Goal: Check status: Check status

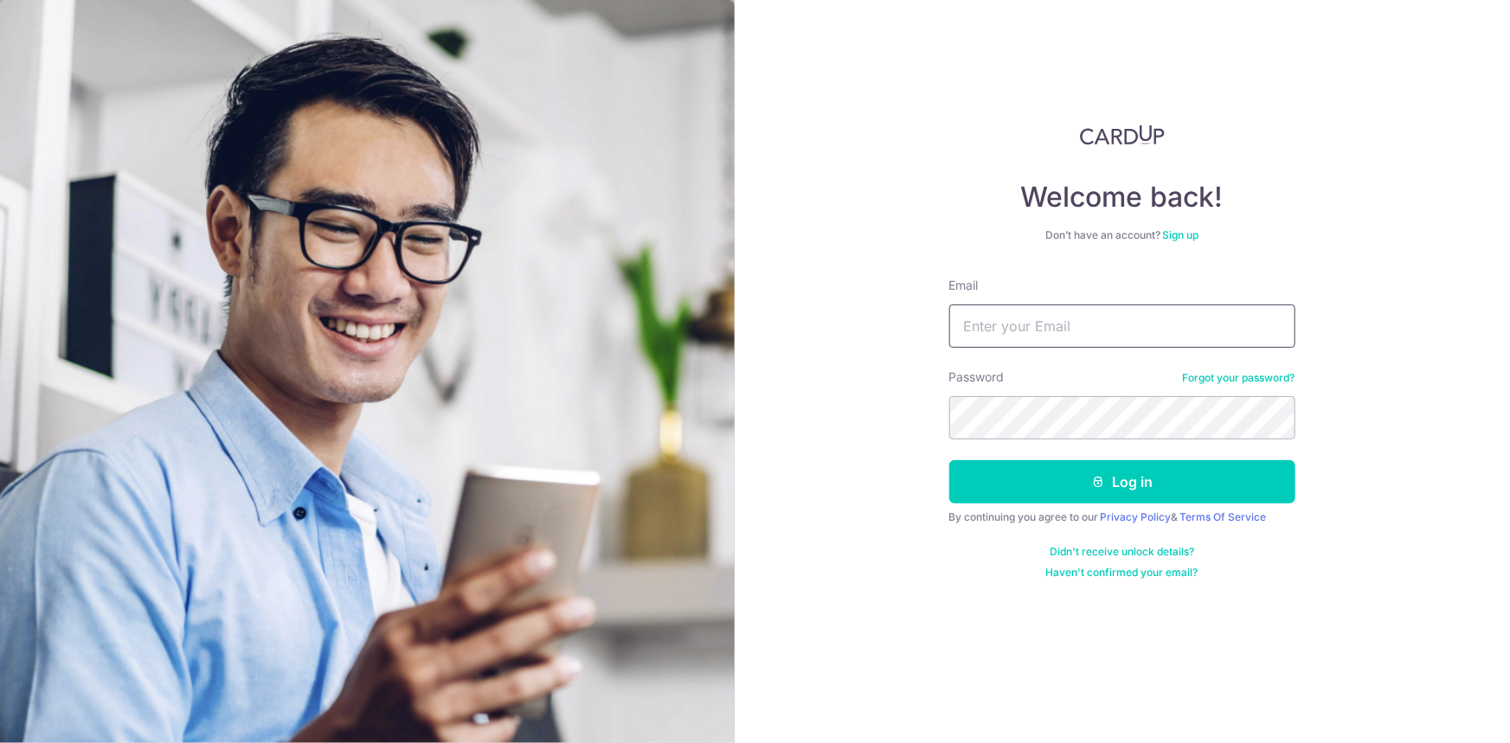
click at [1151, 335] on input "Email" at bounding box center [1122, 326] width 346 height 43
paste input "[EMAIL_ADDRESS][DOMAIN_NAME]"
type input "[EMAIL_ADDRESS][DOMAIN_NAME]"
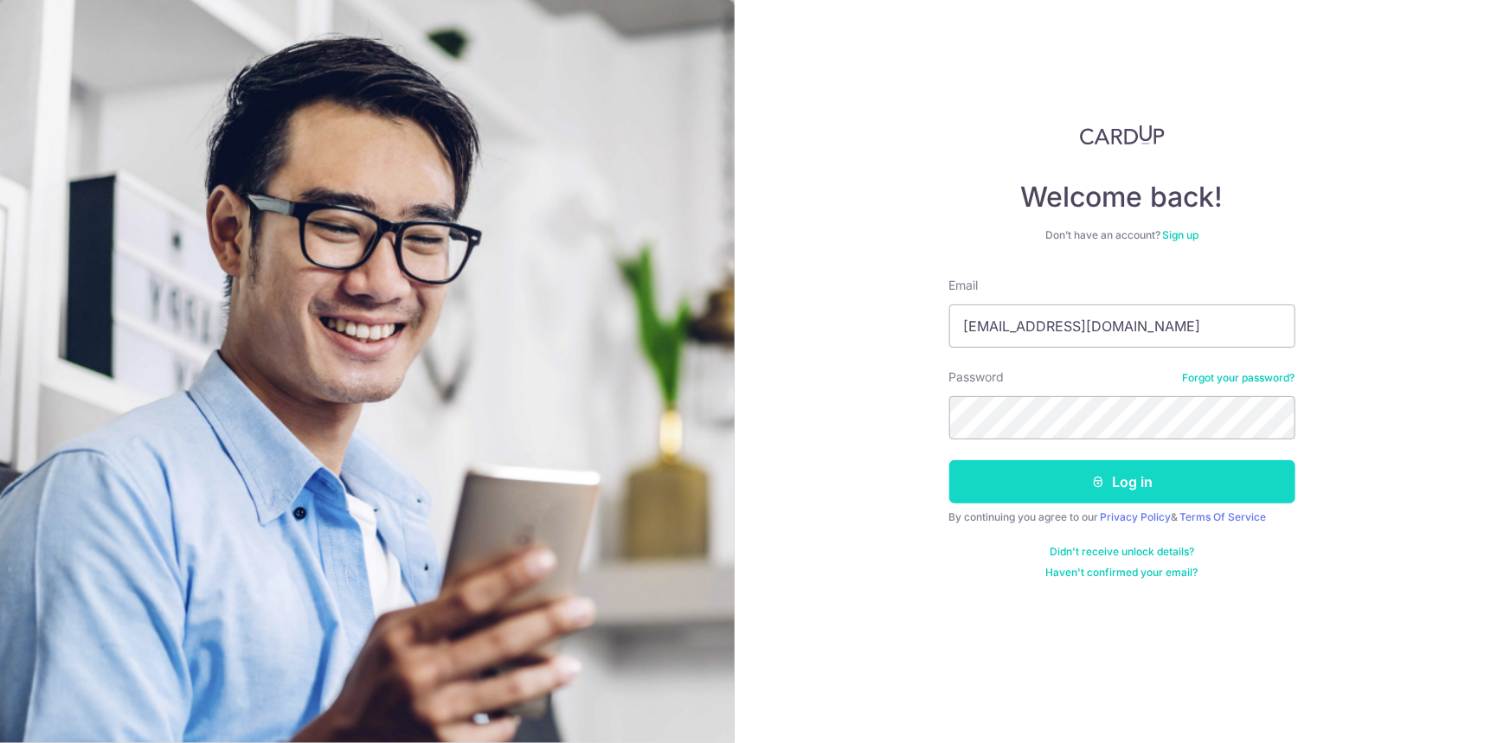
click at [1067, 495] on button "Log in" at bounding box center [1122, 481] width 346 height 43
click at [1082, 492] on button "Log in" at bounding box center [1122, 481] width 346 height 43
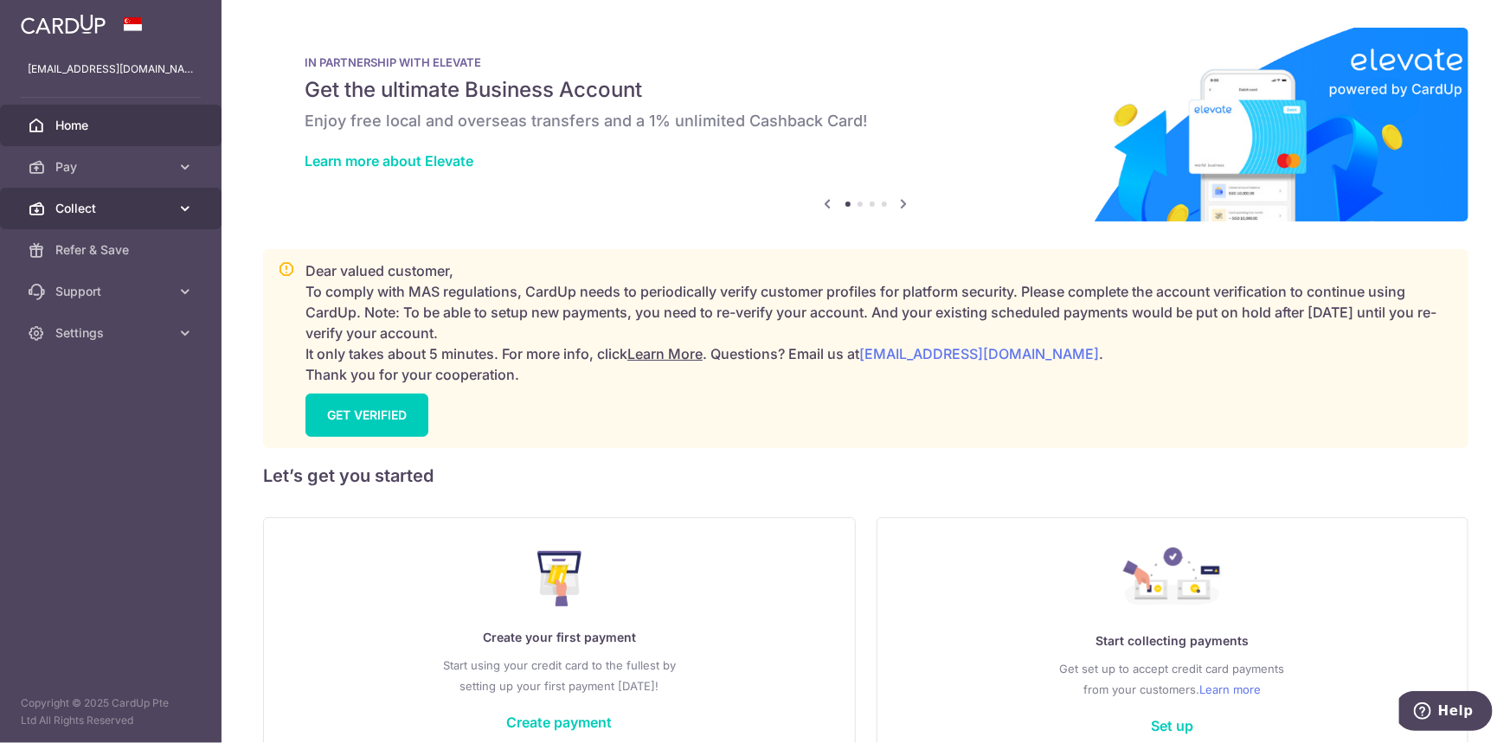
click at [119, 200] on span "Collect" at bounding box center [112, 208] width 114 height 17
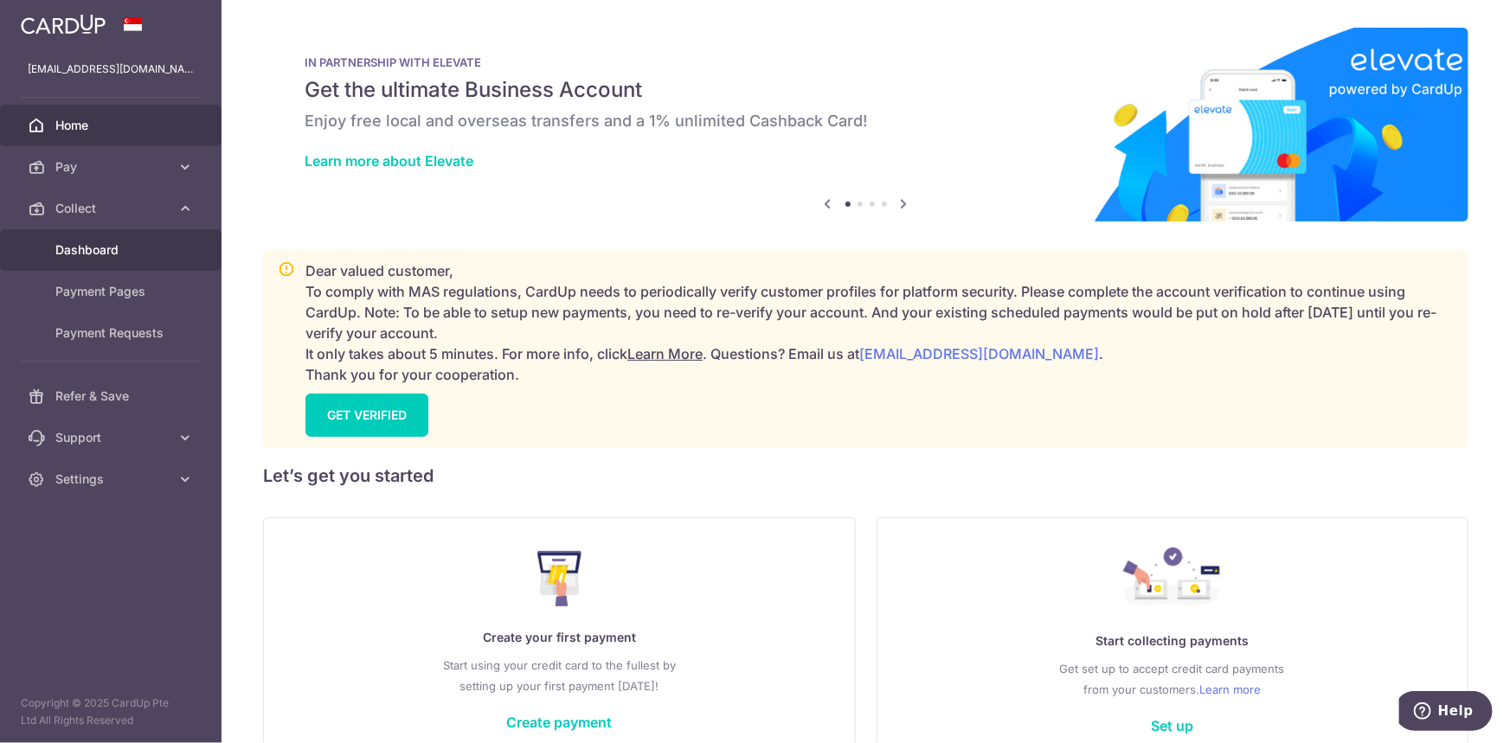
click at [133, 242] on span "Dashboard" at bounding box center [112, 249] width 114 height 17
click at [114, 206] on span "Collect" at bounding box center [112, 208] width 114 height 17
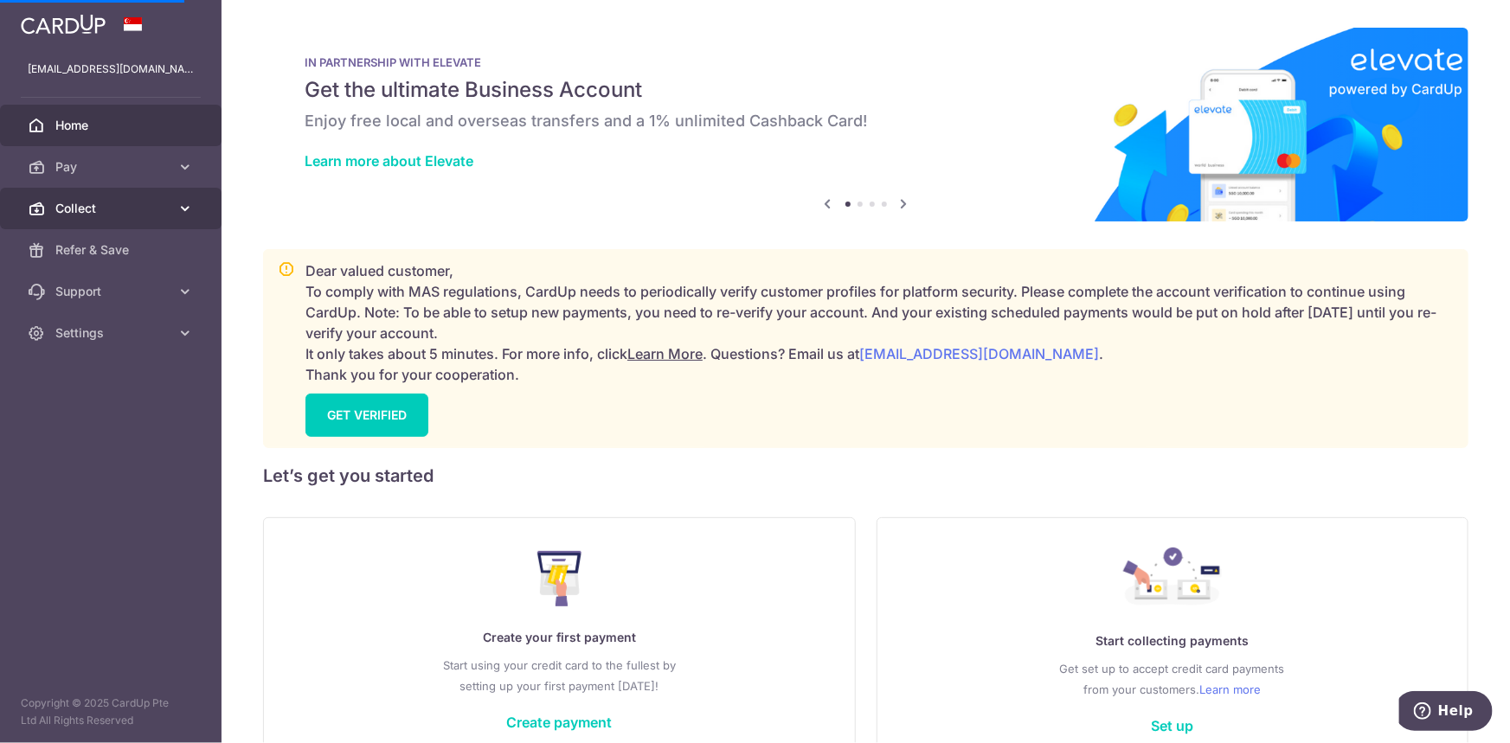
click at [114, 206] on span "Collect" at bounding box center [112, 208] width 114 height 17
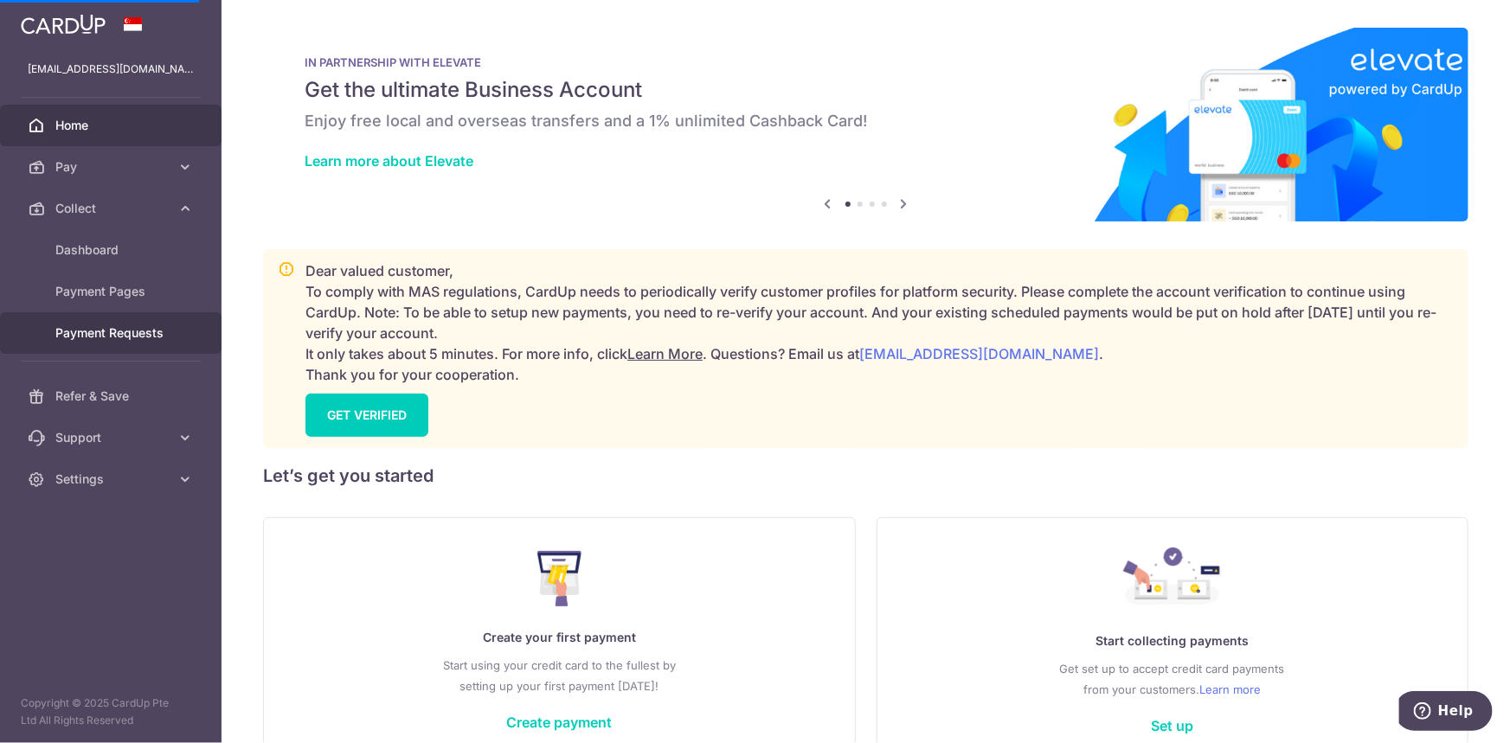
click at [120, 336] on span "Payment Requests" at bounding box center [112, 332] width 114 height 17
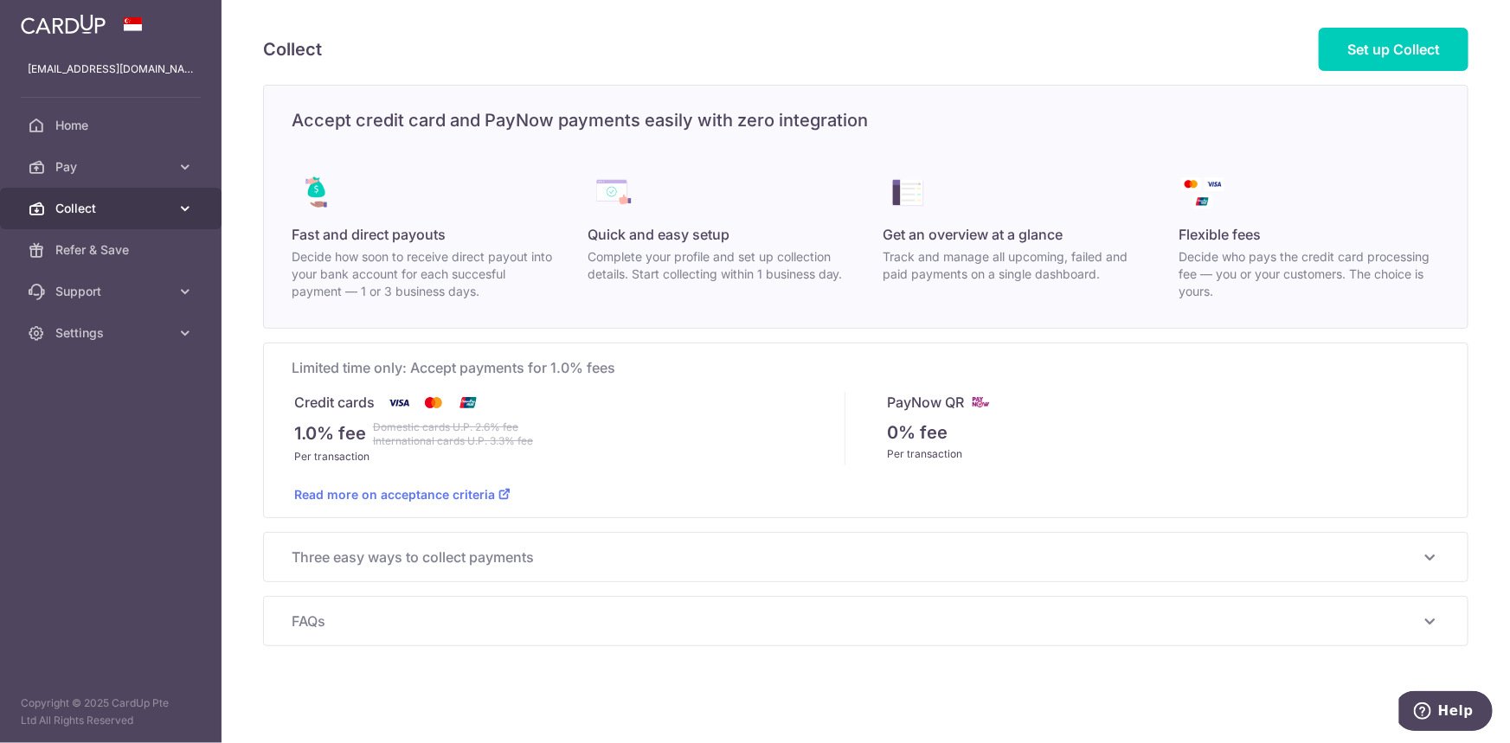
click at [110, 202] on span "Collect" at bounding box center [112, 208] width 114 height 17
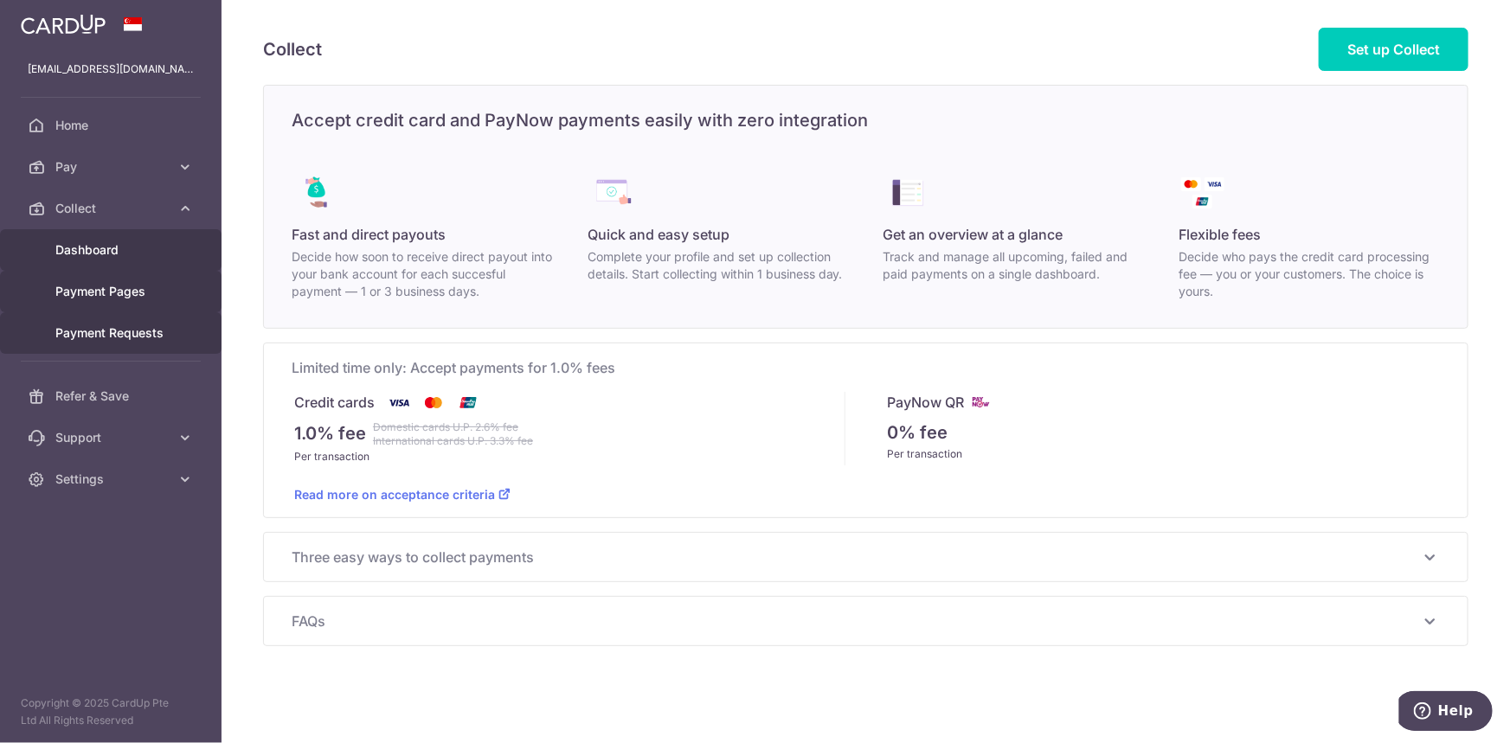
click at [107, 257] on span "Dashboard" at bounding box center [112, 249] width 114 height 17
click at [102, 284] on span "Payment Pages" at bounding box center [112, 291] width 114 height 17
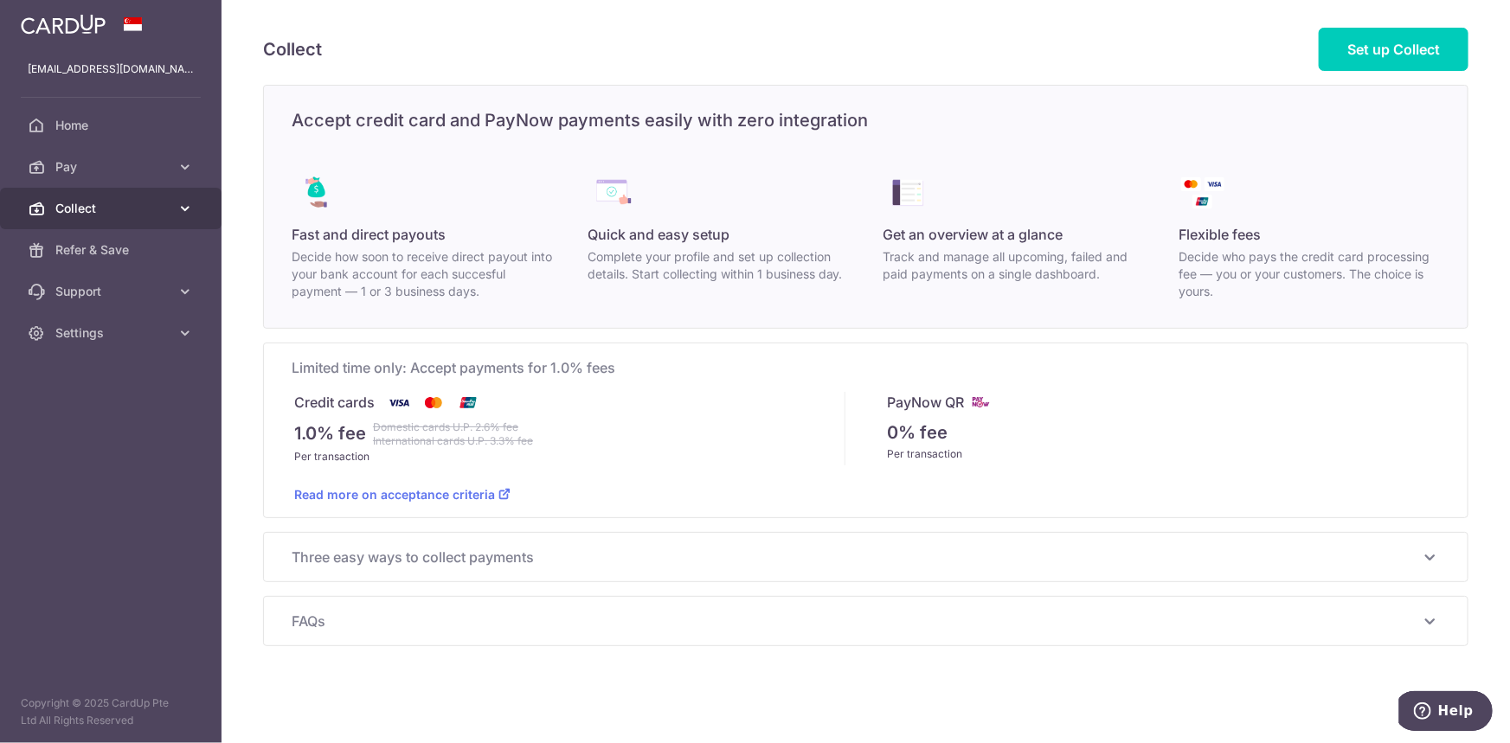
click at [106, 200] on span "Collect" at bounding box center [112, 208] width 114 height 17
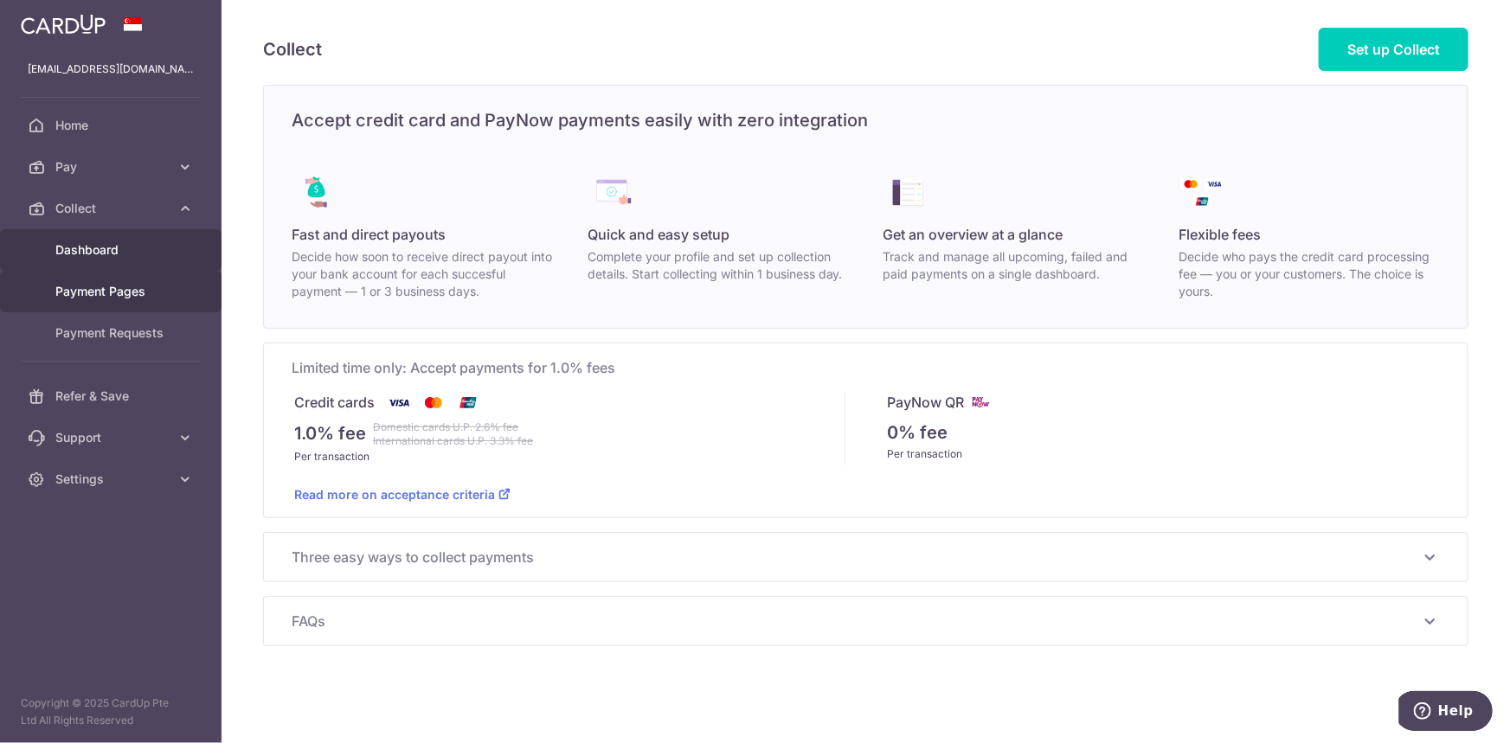
click at [114, 248] on span "Dashboard" at bounding box center [112, 249] width 114 height 17
click at [108, 209] on span "Collect" at bounding box center [112, 208] width 114 height 17
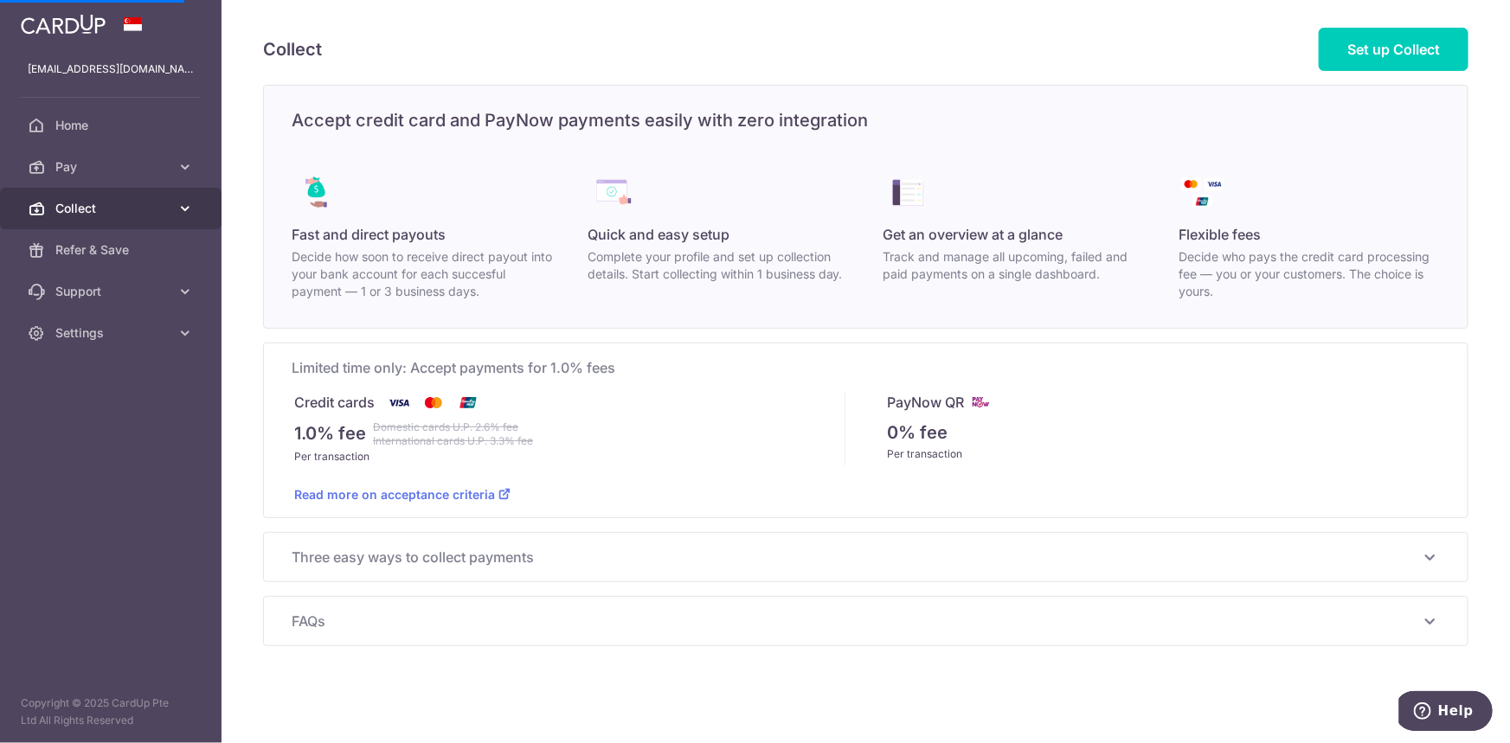
click at [107, 209] on span "Collect" at bounding box center [112, 208] width 114 height 17
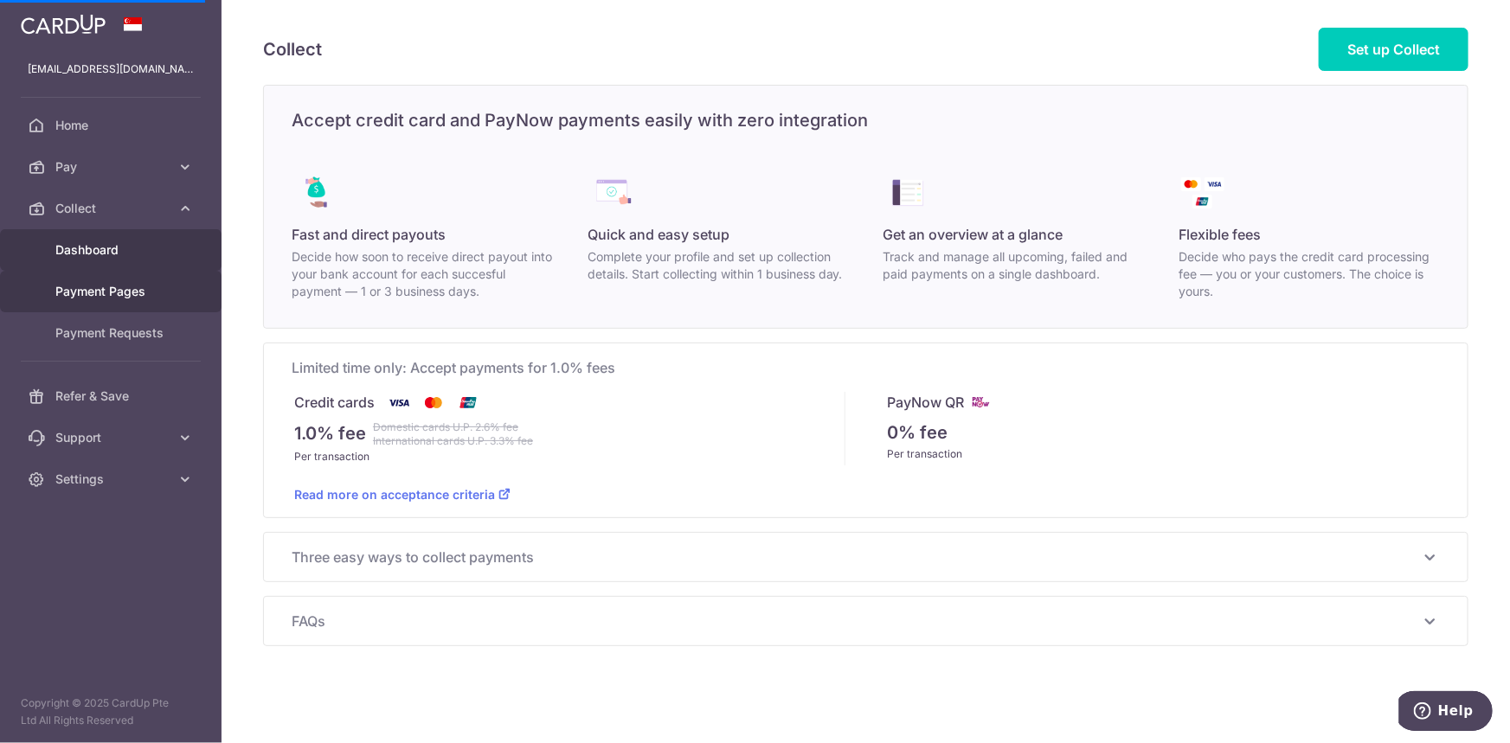
click at [87, 246] on span "Dashboard" at bounding box center [112, 249] width 114 height 17
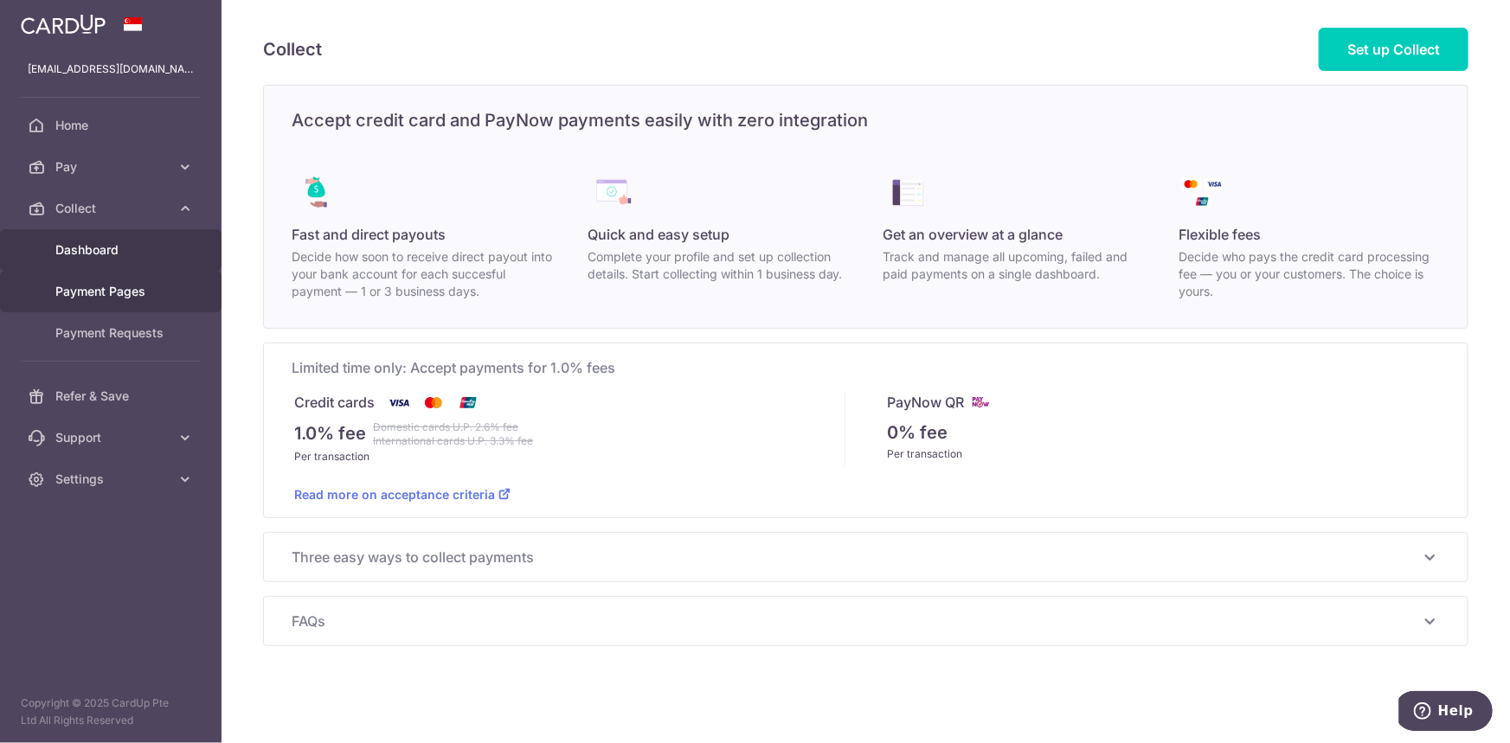
click at [87, 246] on span "Dashboard" at bounding box center [112, 249] width 114 height 17
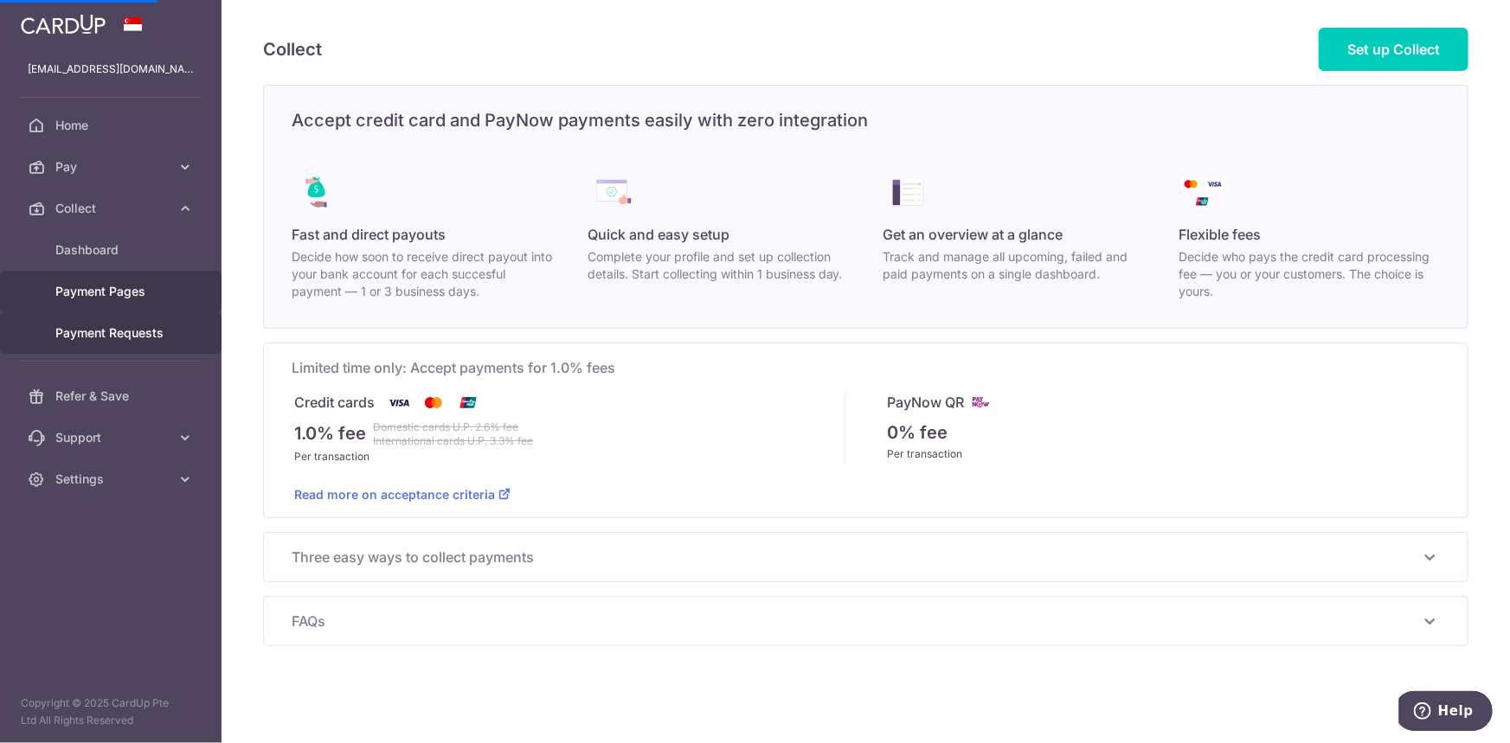
click at [100, 324] on span "Payment Requests" at bounding box center [112, 332] width 114 height 17
click at [108, 286] on span "Payment Pages" at bounding box center [112, 291] width 114 height 17
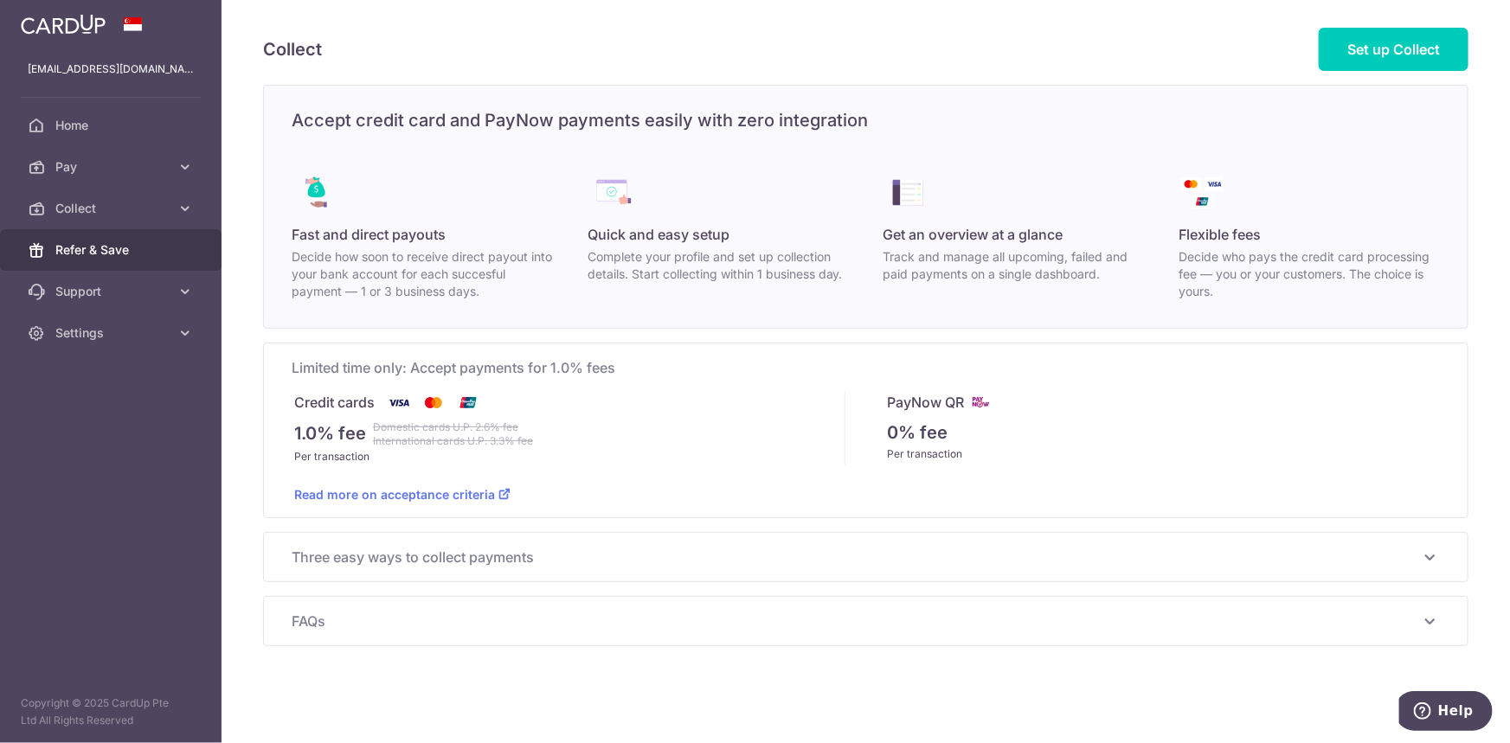
click at [115, 242] on span "Refer & Save" at bounding box center [112, 249] width 114 height 17
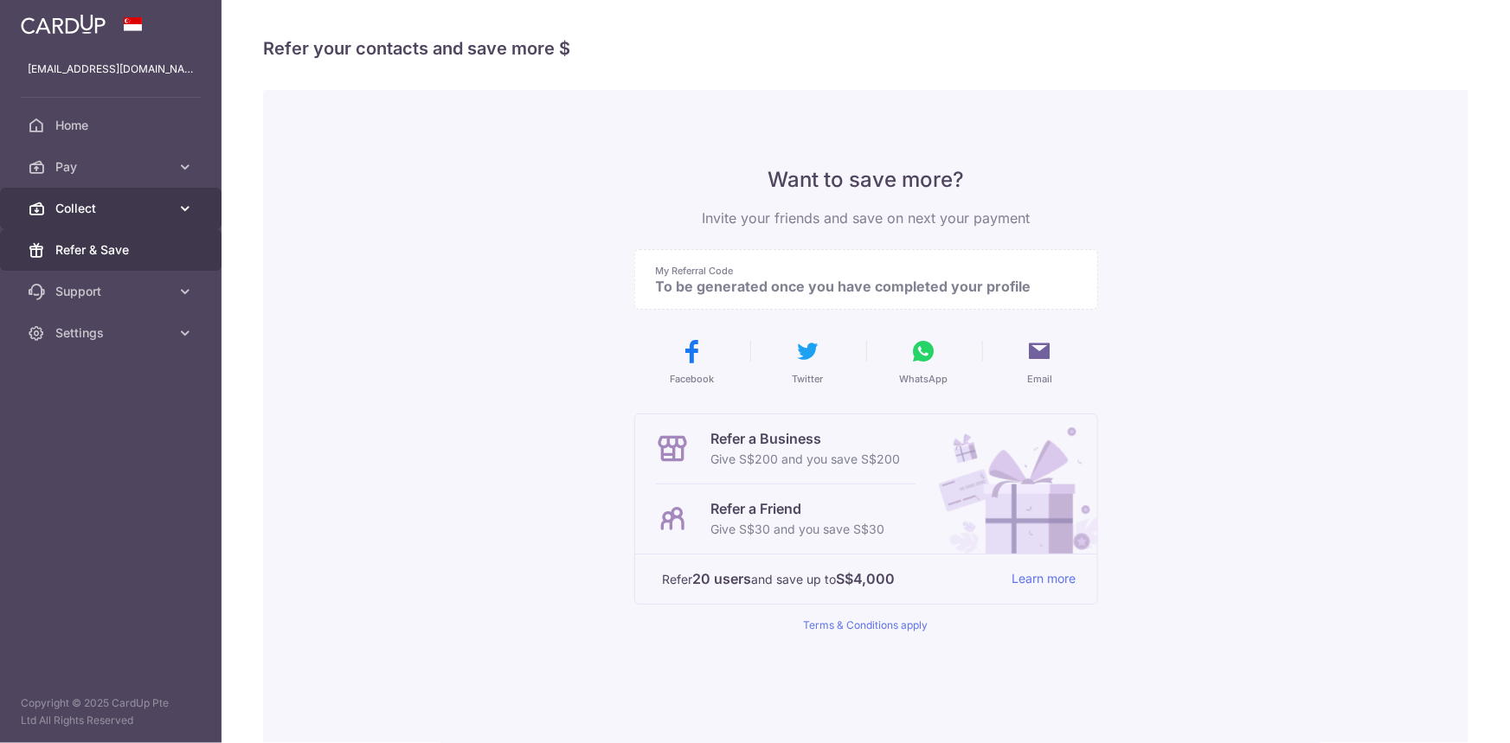
click at [119, 198] on link "Collect" at bounding box center [110, 209] width 221 height 42
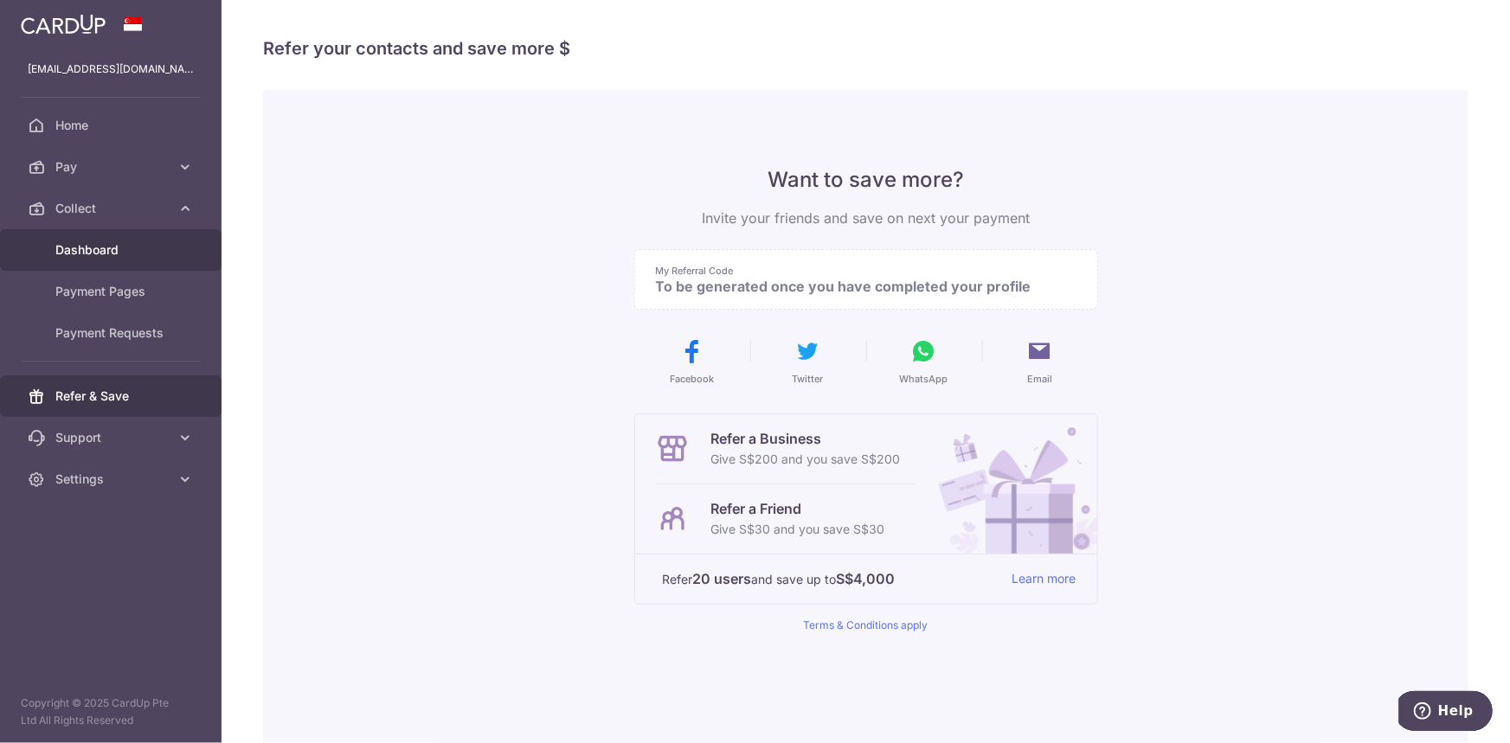
click at [112, 237] on link "Dashboard" at bounding box center [110, 250] width 221 height 42
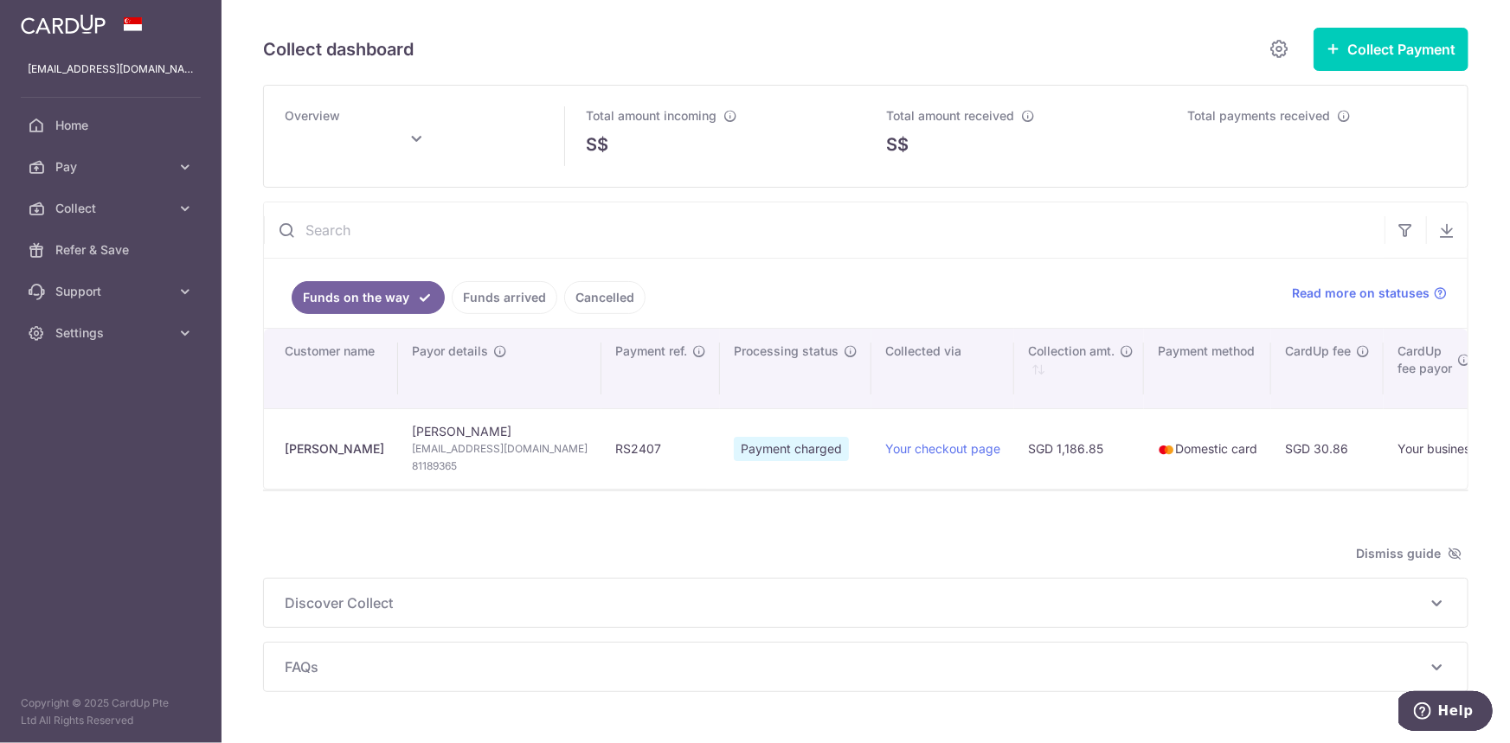
click at [504, 309] on link "Funds arrived" at bounding box center [505, 297] width 106 height 33
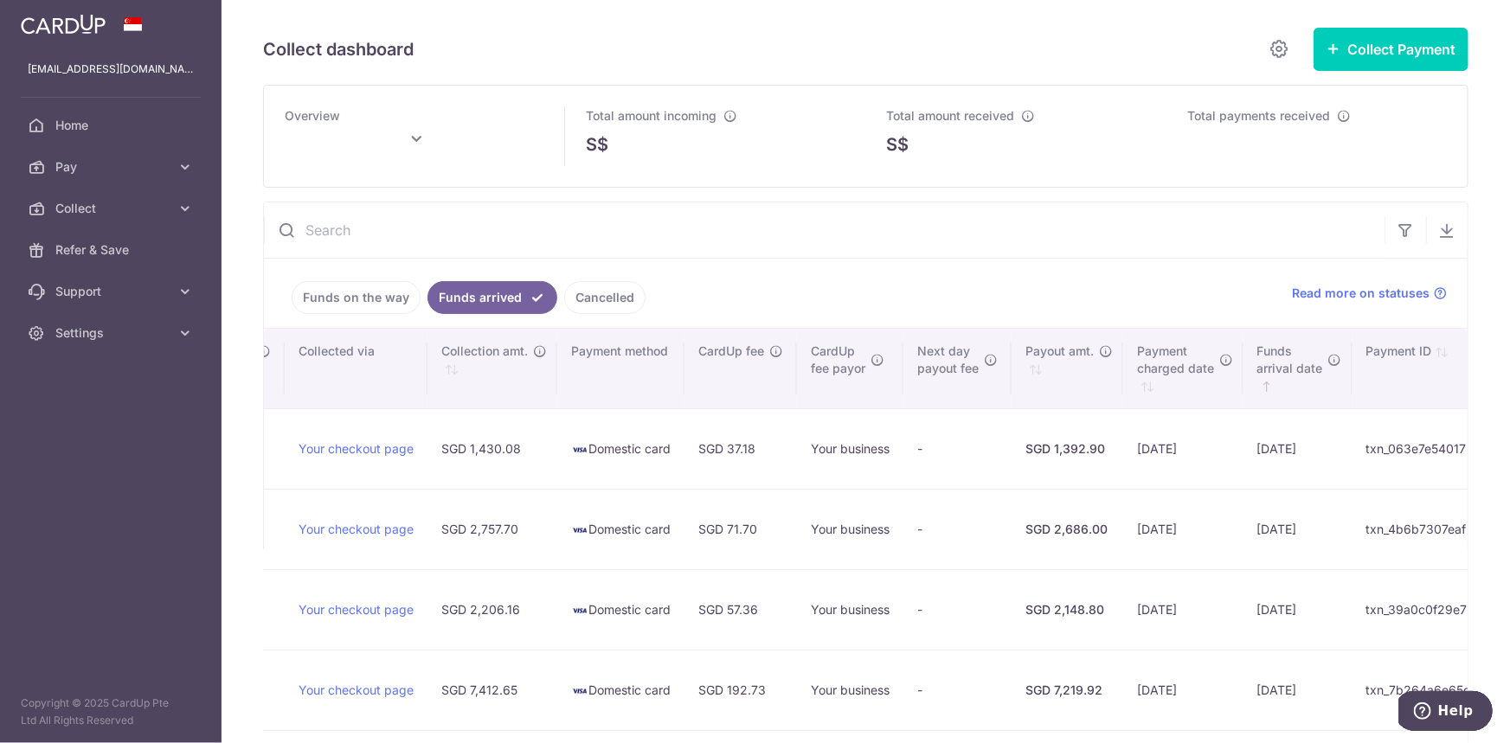
scroll to position [0, 740]
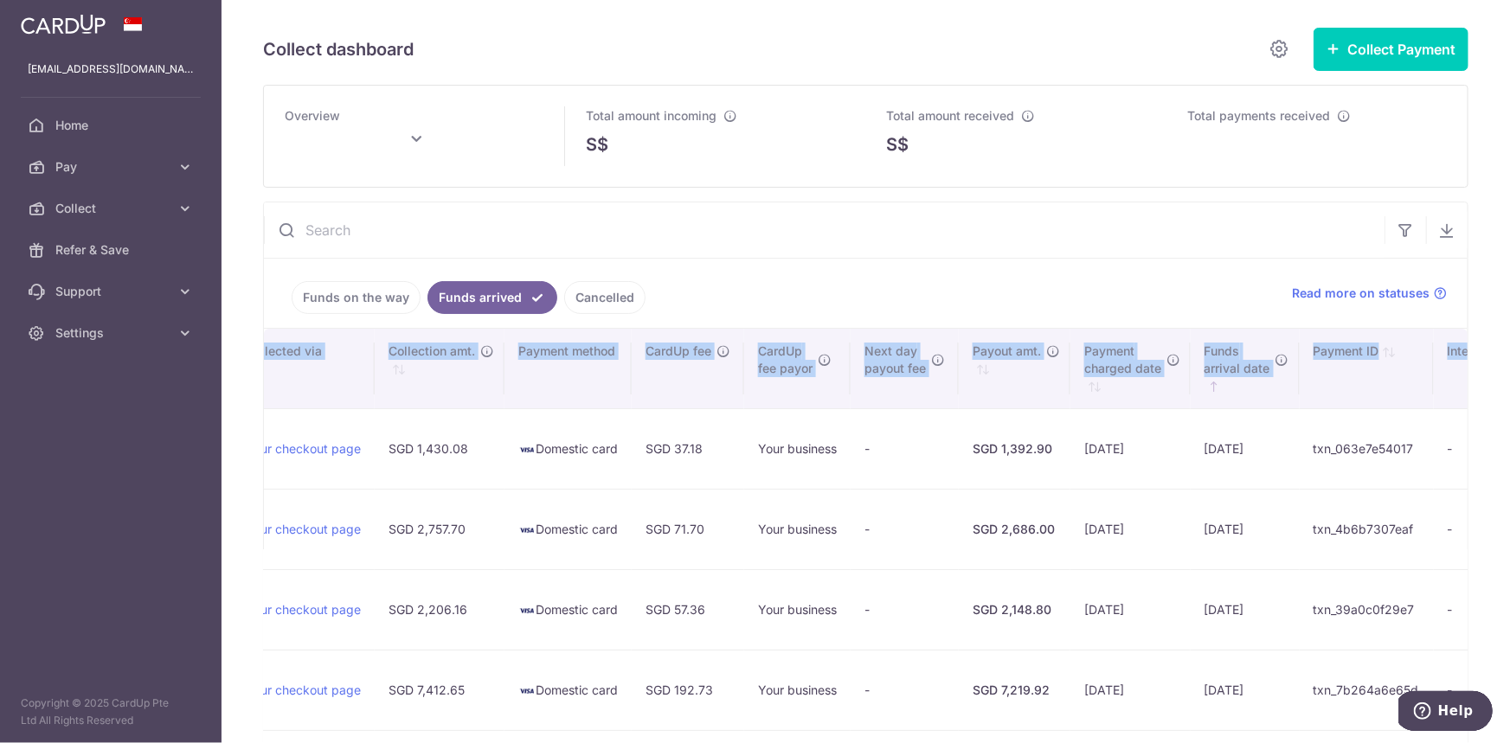
type input "September 2025"
drag, startPoint x: 303, startPoint y: 443, endPoint x: 1387, endPoint y: 452, distance: 1084.1
click at [1387, 452] on tr "Sharon Tan Sharon Tan sharon@cfo.com.sg 96637733 IS162404-083082 Funds arrived …" at bounding box center [538, 448] width 2028 height 80
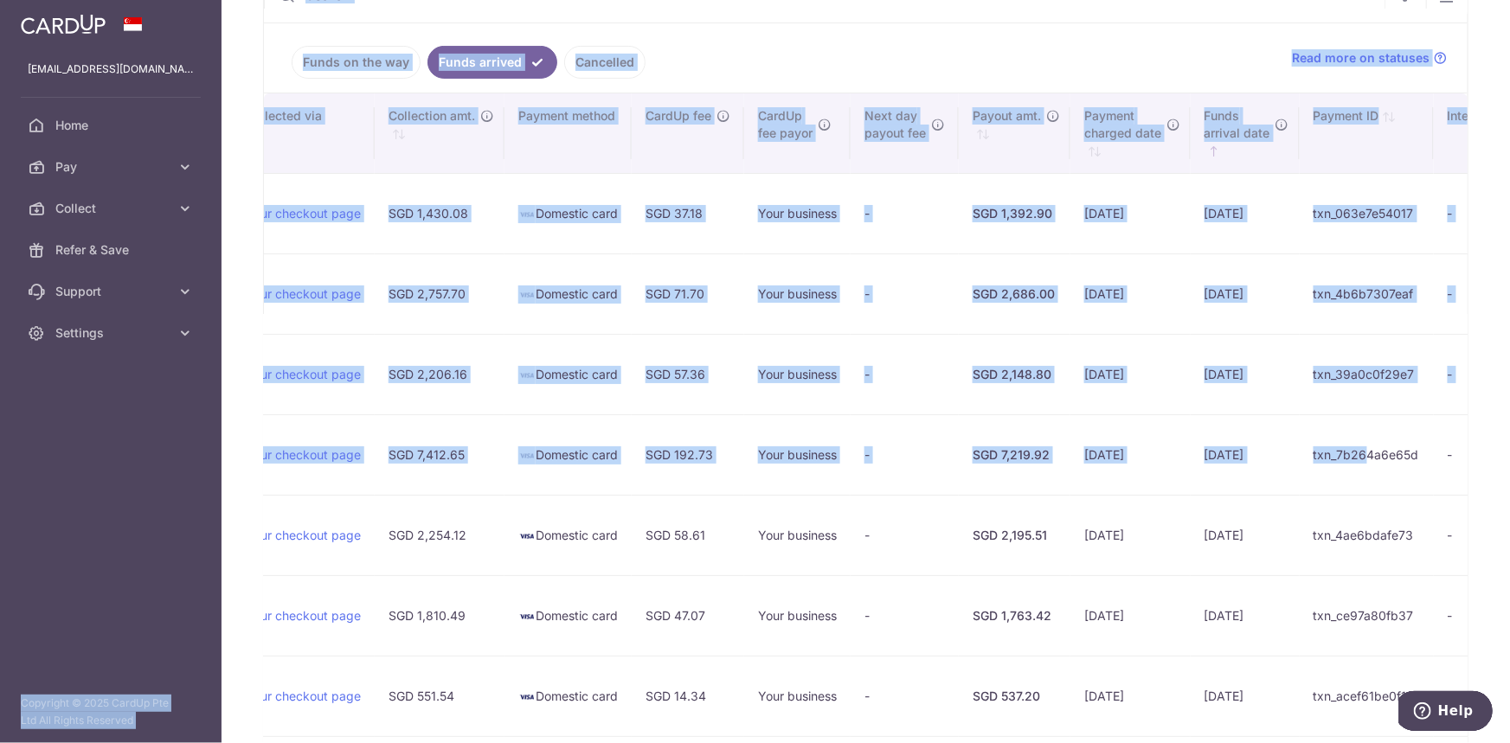
scroll to position [0, 0]
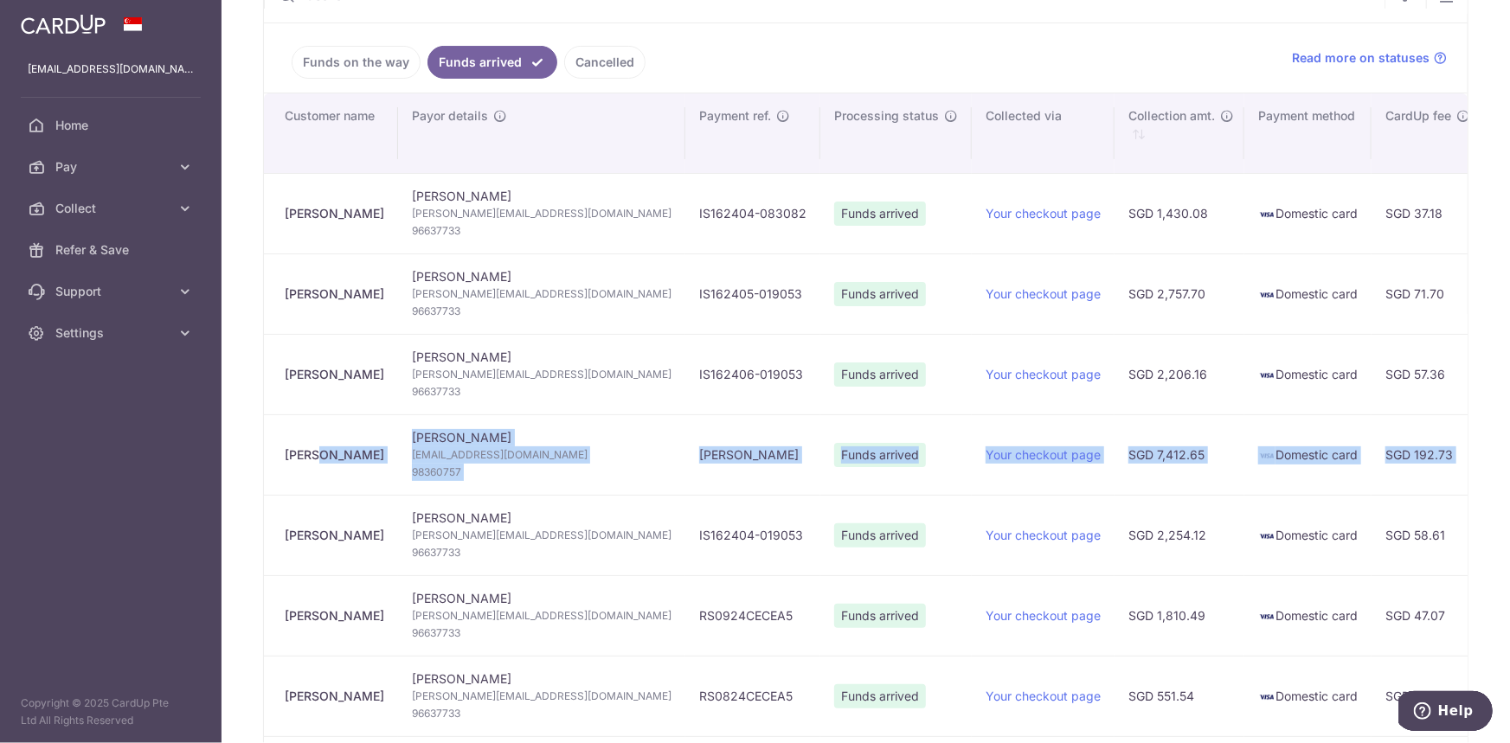
drag, startPoint x: 1274, startPoint y: 453, endPoint x: 273, endPoint y: 458, distance: 1001.9
click at [273, 458] on tr "Nicholas Chua Nicholas Chua nicholaschua143@gmail.com 98360757 Nic Chua Funds a…" at bounding box center [1278, 454] width 2028 height 80
click at [773, 74] on ul "Funds on the way Funds arrived Cancelled" at bounding box center [767, 57] width 1007 height 69
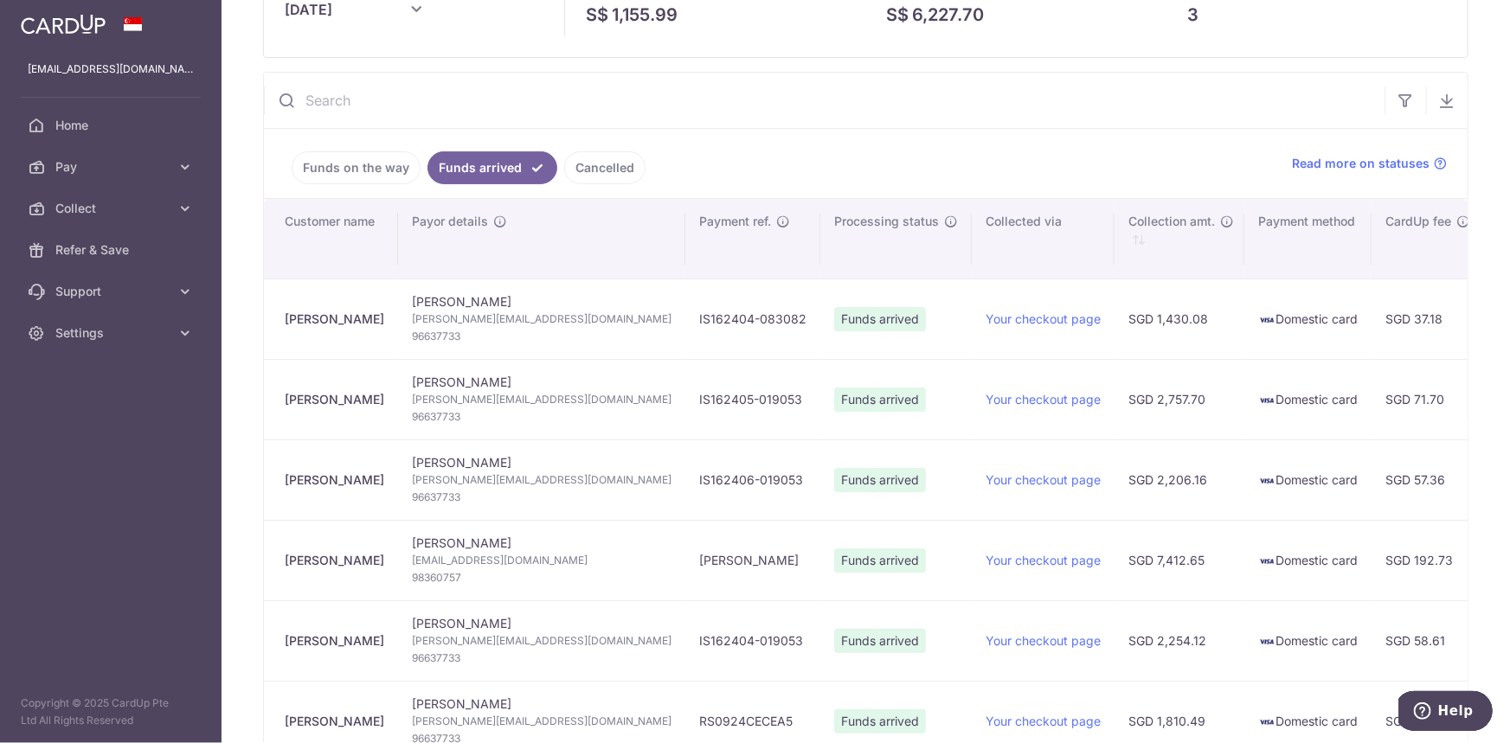
scroll to position [157, 0]
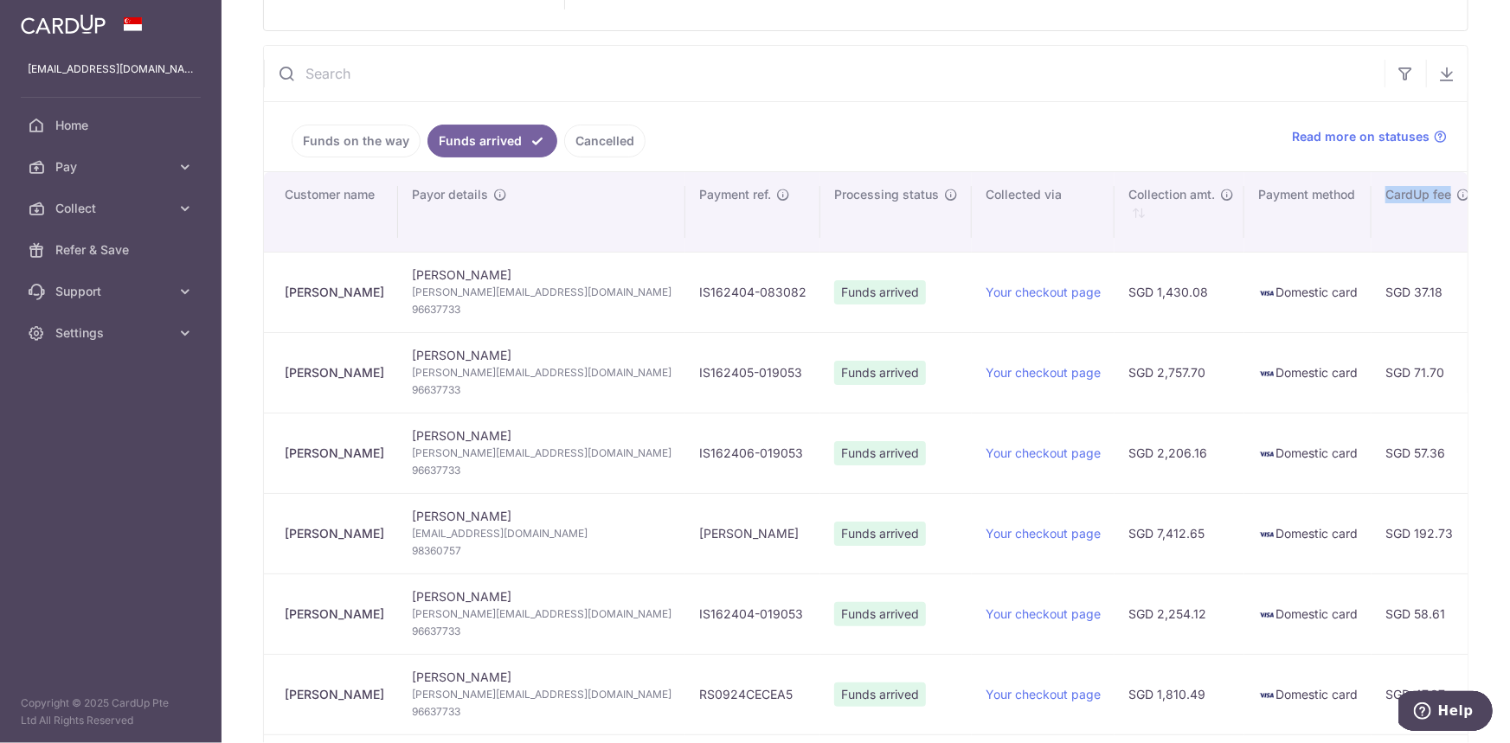
drag, startPoint x: 1293, startPoint y: 189, endPoint x: 1358, endPoint y: 189, distance: 64.0
click at [1385, 189] on span "CardUp fee" at bounding box center [1418, 194] width 66 height 17
copy span "CardUp fee"
